Goal: Navigation & Orientation: Understand site structure

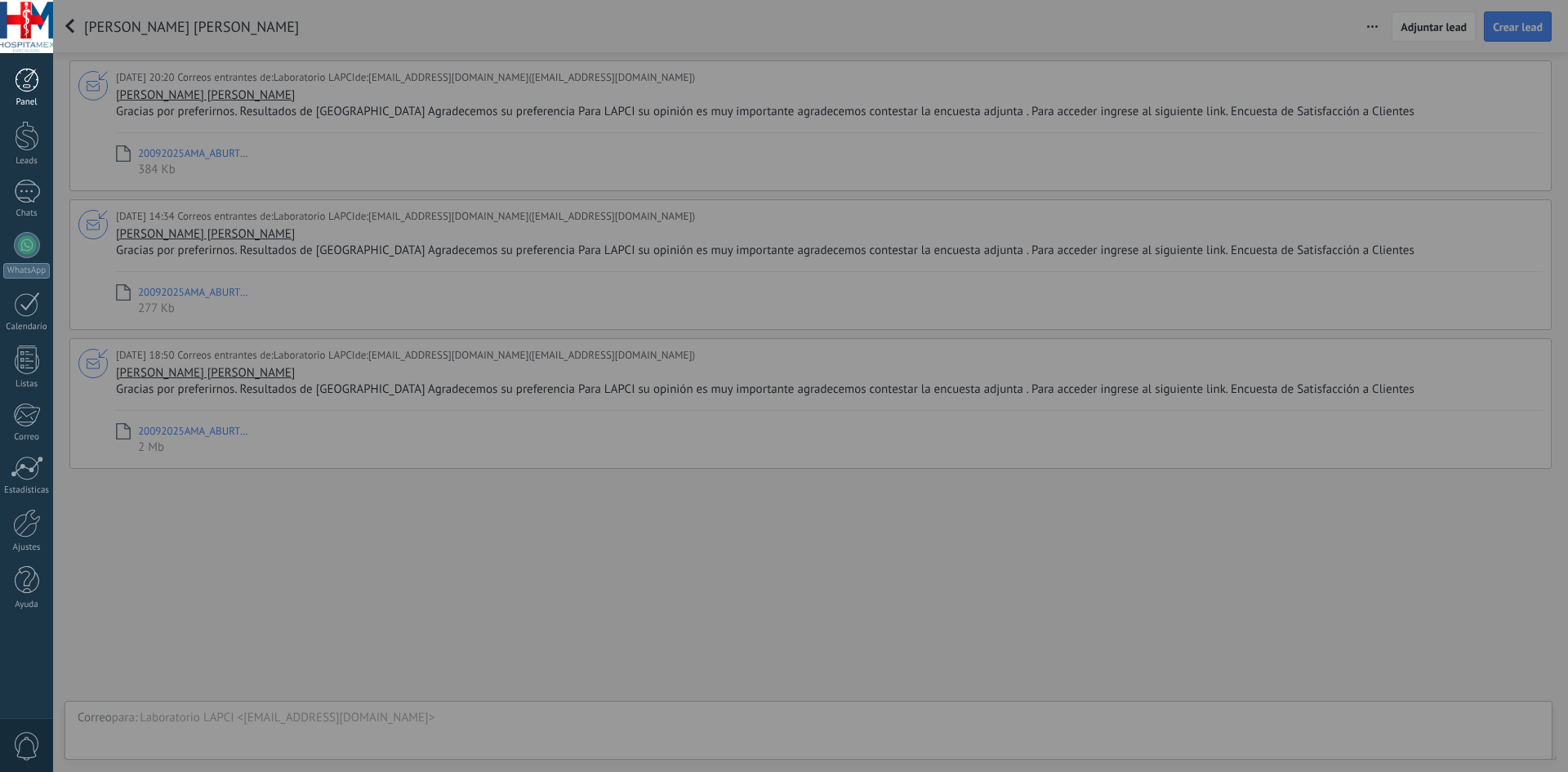
click at [39, 92] on link "Panel" at bounding box center [26, 87] width 53 height 40
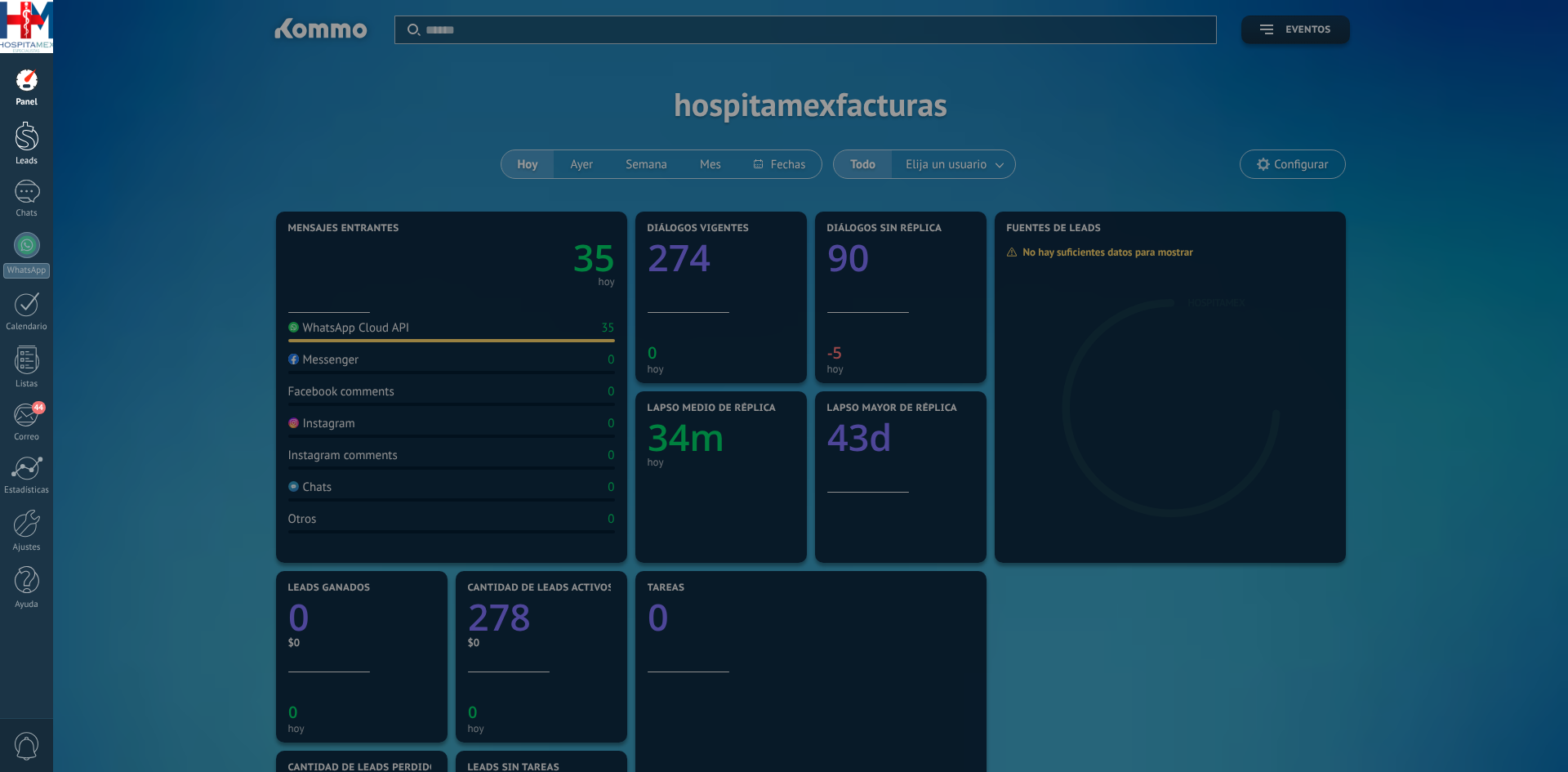
click at [46, 144] on link "Leads" at bounding box center [26, 144] width 53 height 46
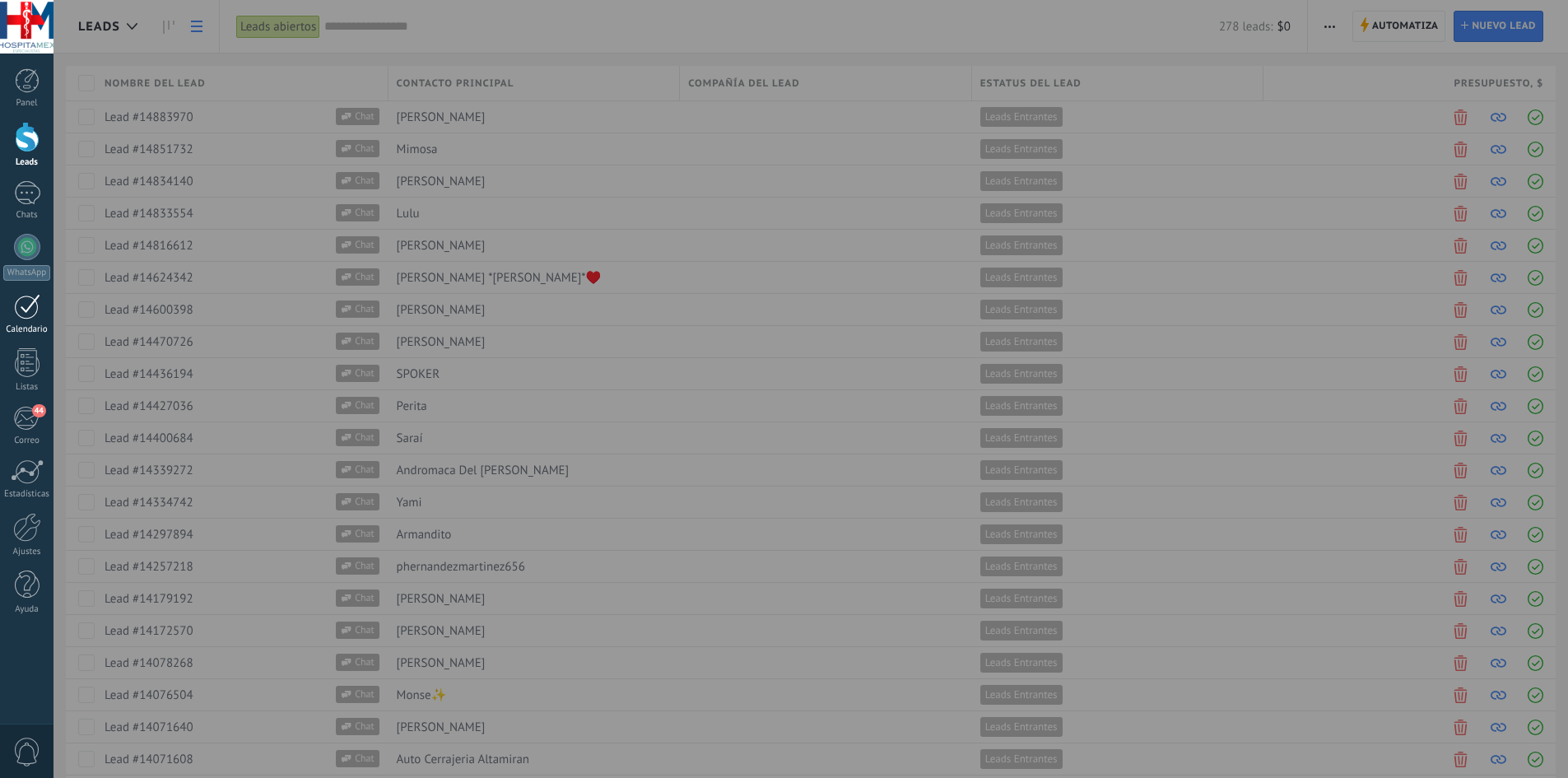
click at [27, 319] on link "Calendario" at bounding box center [27, 314] width 54 height 41
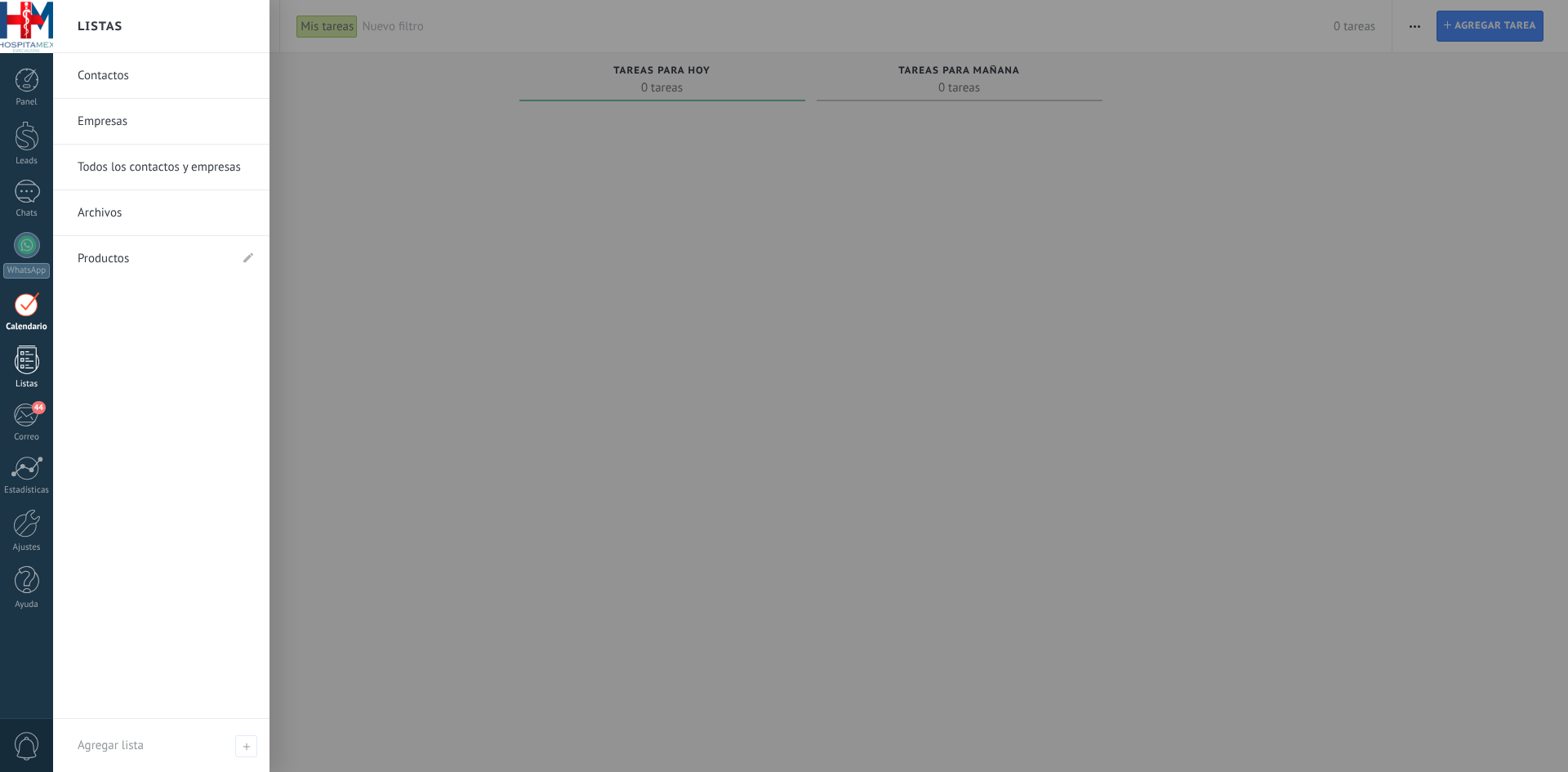
click at [35, 359] on div at bounding box center [26, 360] width 25 height 29
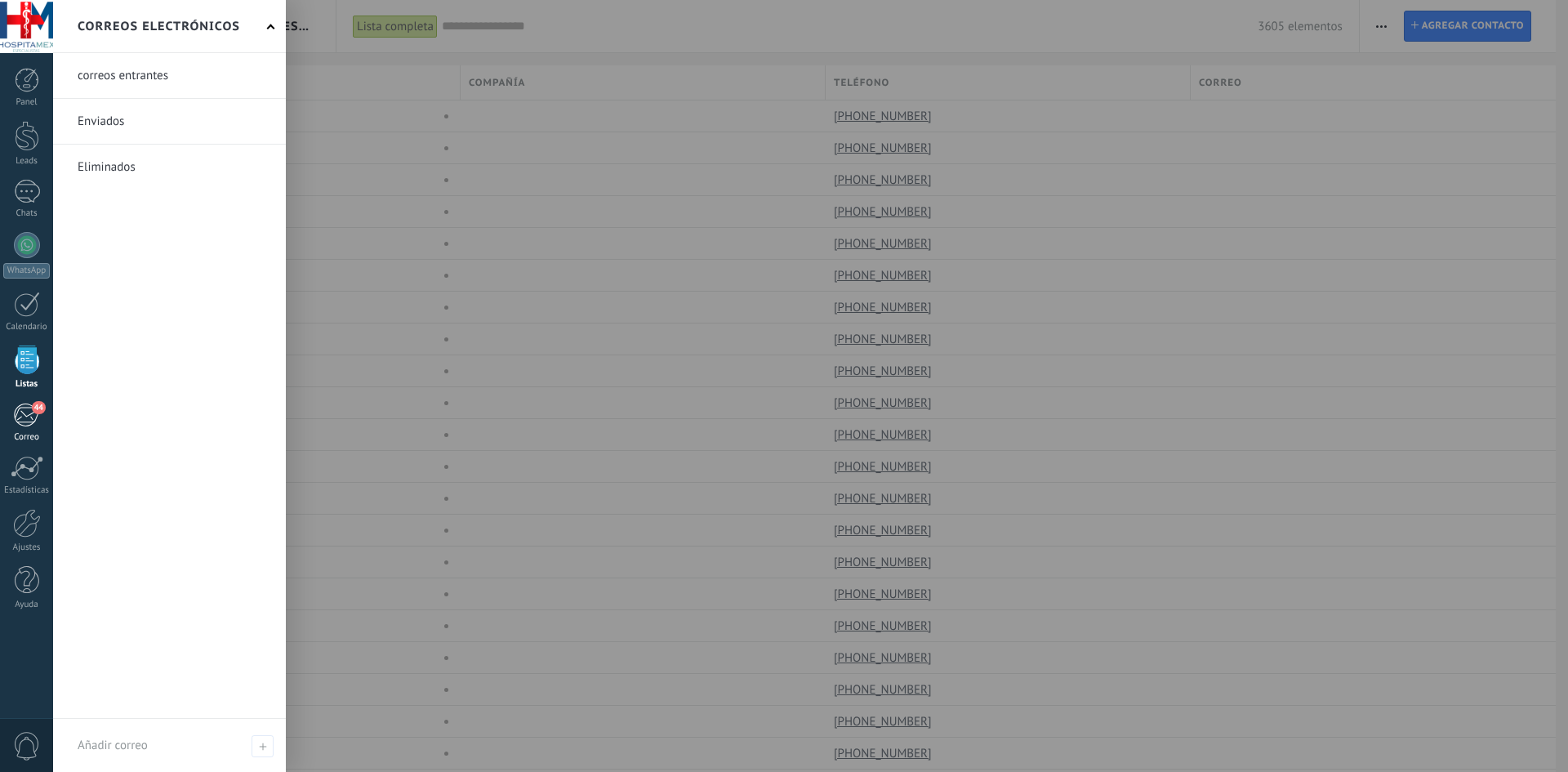
click at [32, 414] on div "44" at bounding box center [26, 414] width 27 height 25
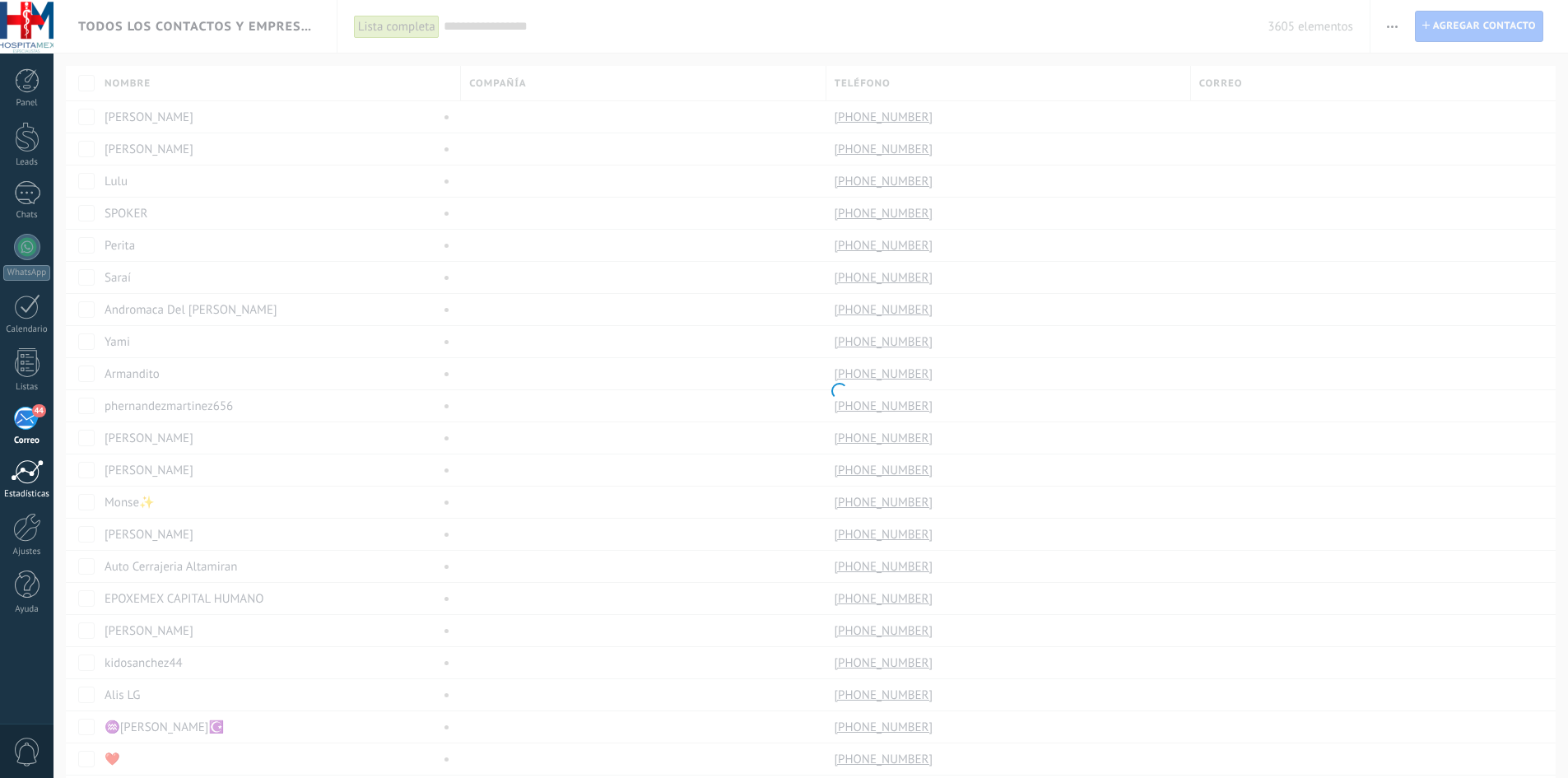
click at [21, 470] on div at bounding box center [27, 472] width 33 height 25
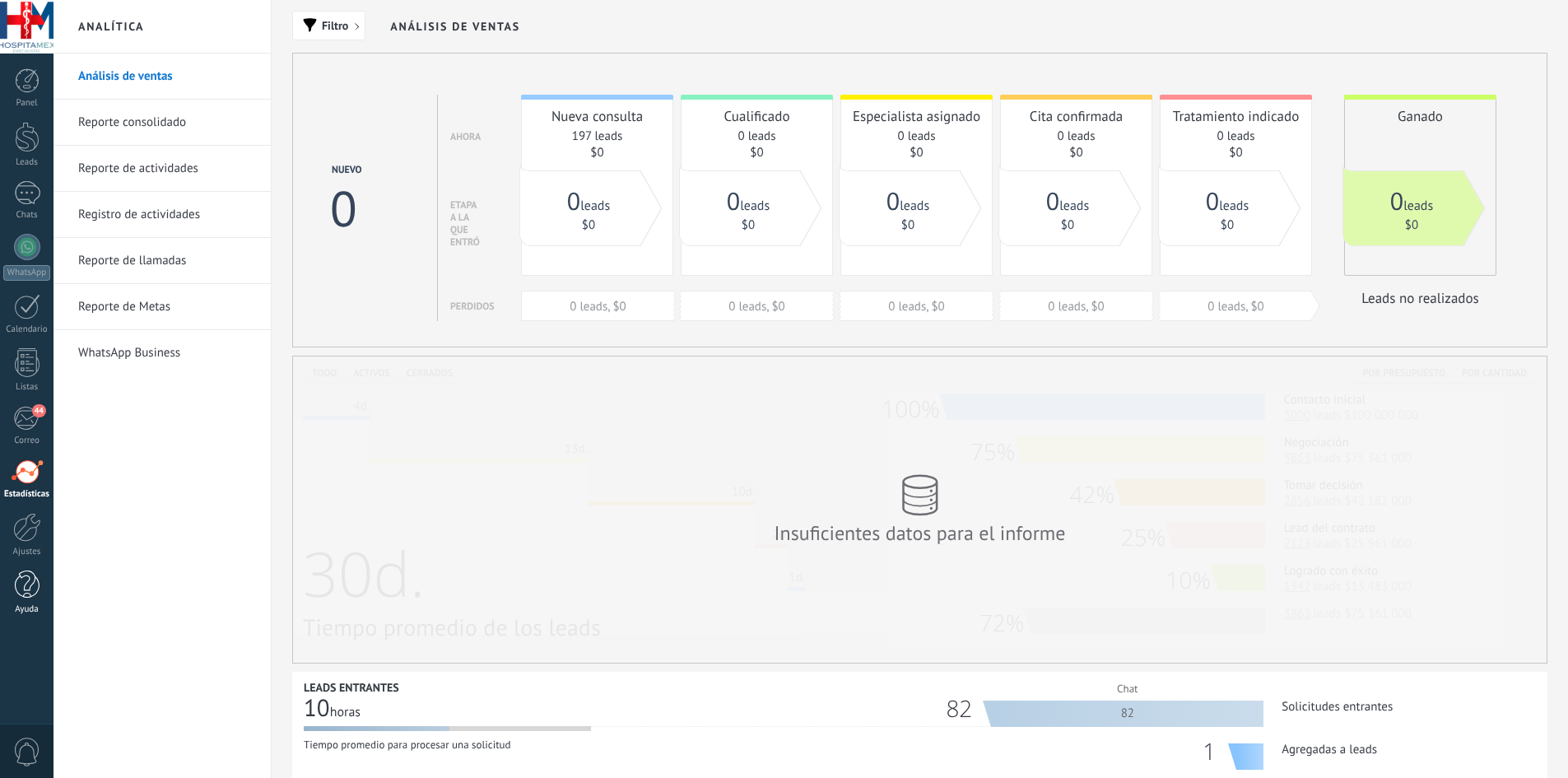
click at [33, 602] on link "Ayuda" at bounding box center [27, 592] width 54 height 45
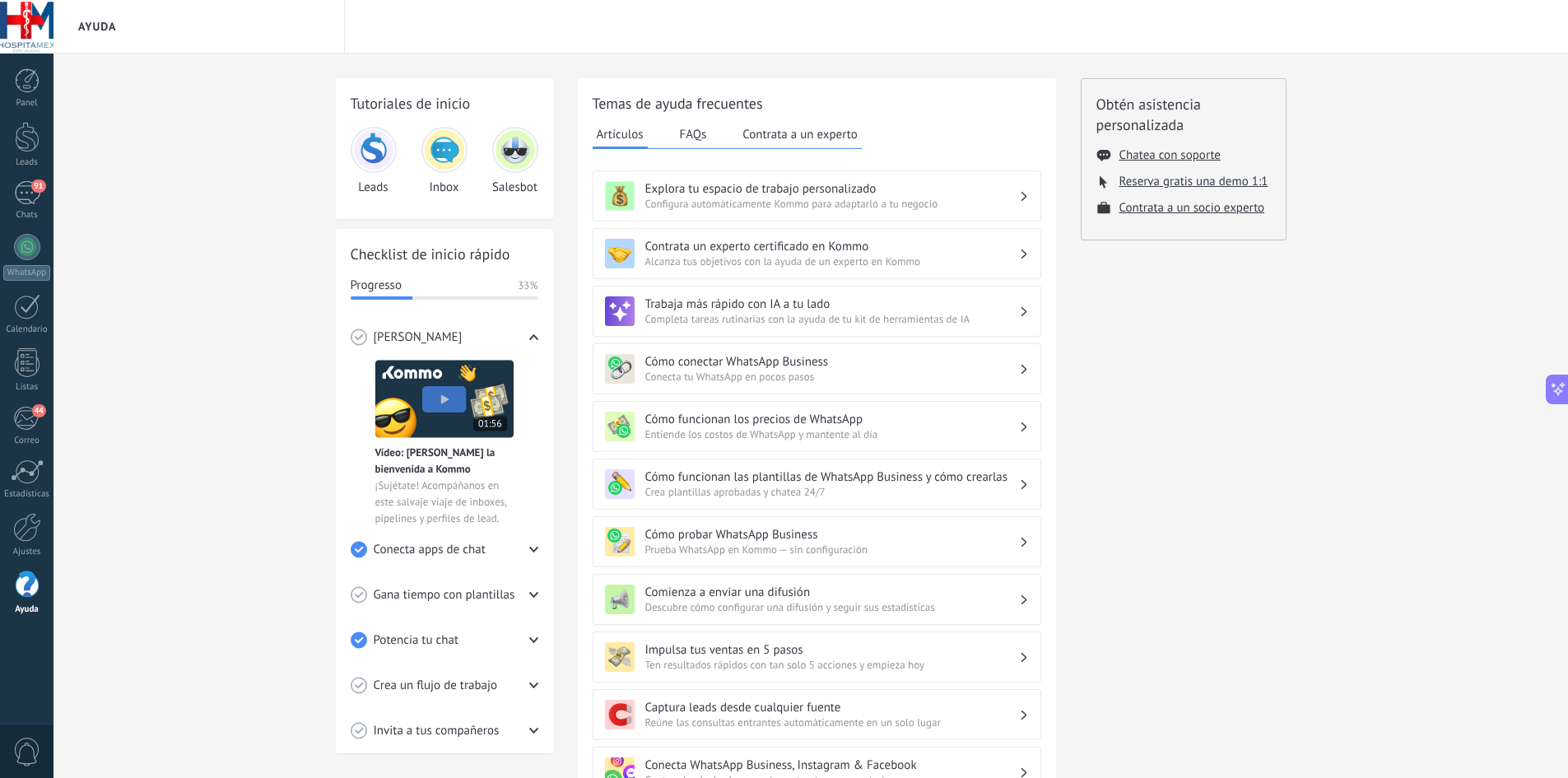
click at [28, 526] on div at bounding box center [27, 527] width 28 height 29
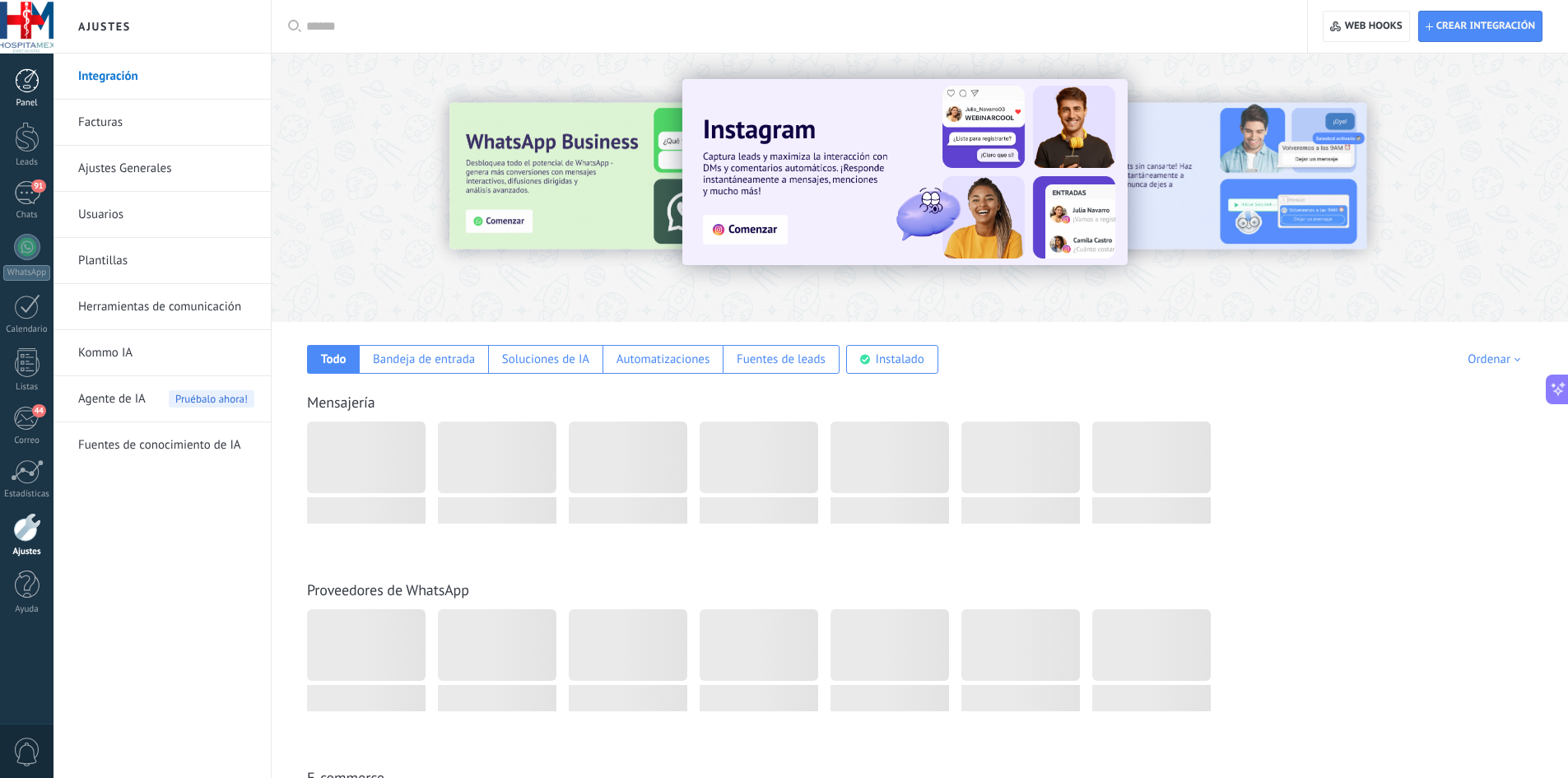
click at [33, 100] on div "Panel" at bounding box center [27, 103] width 48 height 11
